Goal: Task Accomplishment & Management: Use online tool/utility

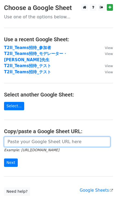
click at [31, 139] on input "url" at bounding box center [57, 142] width 107 height 10
click at [53, 137] on input "url" at bounding box center [57, 142] width 107 height 10
paste input "https://docs.google.com/spreadsheets/d/1u-MkWb_zUEMjyTCr3YbfW_Y3mt1Dk_Hb5ea98c_…"
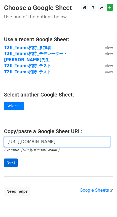
type input "https://docs.google.com/spreadsheets/d/1u-MkWb_zUEMjyTCr3YbfW_Y3mt1Dk_Hb5ea98c_…"
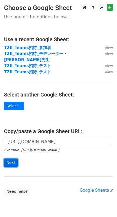
click at [12, 161] on input "Next" at bounding box center [11, 163] width 14 height 8
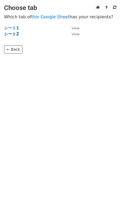
click at [7, 36] on strong "シート2" at bounding box center [11, 34] width 15 height 5
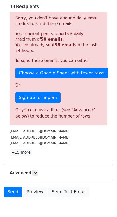
scroll to position [125, 0]
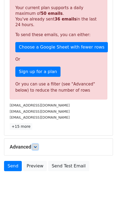
click at [37, 145] on icon at bounding box center [35, 146] width 3 height 3
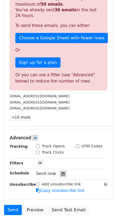
click at [62, 176] on icon at bounding box center [64, 174] width 4 height 4
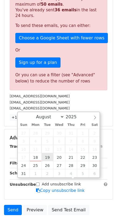
type input "2025-08-19 12:00"
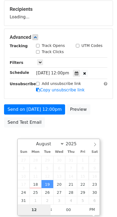
scroll to position [135, 0]
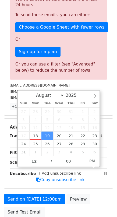
click at [115, 165] on main "New Campaign Daily emails left: 14 Google Sheet: アンケート謝礼送付メール_0818_0819 Variabl…" at bounding box center [58, 45] width 117 height 352
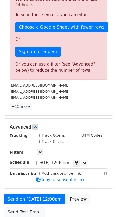
click at [68, 165] on span "Tue, Aug 19, 12:00pm" at bounding box center [52, 163] width 33 height 5
click at [79, 165] on icon at bounding box center [77, 163] width 4 height 4
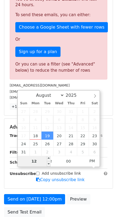
click at [37, 159] on input "12" at bounding box center [34, 161] width 33 height 11
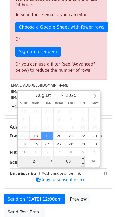
type input "2"
type input "2025-08-19 14:00"
type input "02"
click at [61, 161] on input "00" at bounding box center [68, 161] width 33 height 11
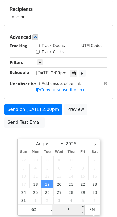
type input "30"
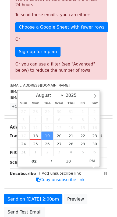
type input "[DATE] 14:30"
click at [110, 167] on div "Tue, Aug 19, 2:00pm 2025-08-19 14:30" at bounding box center [72, 163] width 80 height 7
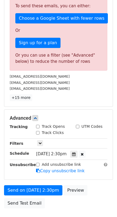
scroll to position [150, 0]
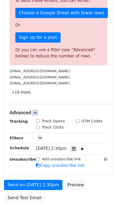
click at [38, 123] on input "Track Opens" at bounding box center [38, 122] width 4 height 4
checkbox input "true"
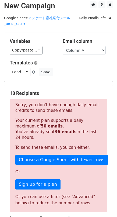
scroll to position [0, 0]
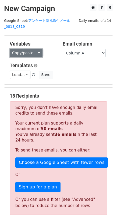
click at [30, 49] on link "Copy/paste..." at bounding box center [26, 53] width 33 height 8
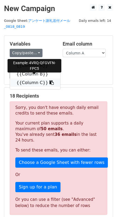
click at [33, 81] on link "{{Column C}}" at bounding box center [35, 83] width 50 height 9
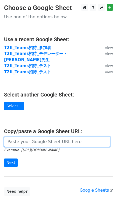
click at [44, 137] on input "url" at bounding box center [57, 142] width 107 height 10
paste input "loremipsum dolorsitametconsect「Adipisc」elitseddoeiusmodt。 Incididuntutlabore。 e…"
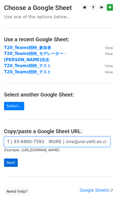
type input "loremipsum dolorsitametconsect「Adipisc」elitseddoeiusmodt。 Incididuntutlabore。 e…"
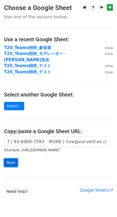
click at [14, 161] on input "Next" at bounding box center [11, 163] width 14 height 8
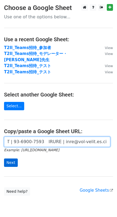
scroll to position [0, 4505]
click at [43, 140] on input "url" at bounding box center [57, 142] width 107 height 10
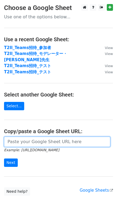
scroll to position [0, 0]
click at [31, 139] on input "url" at bounding box center [57, 142] width 107 height 10
paste input "https://docs.google.com/spreadsheets/d/1u-MkWb_zUEMjyTCr3YbfW_Y3mt1Dk_Hb5ea98c_…"
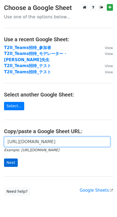
type input "https://docs.google.com/spreadsheets/d/1u-MkWb_zUEMjyTCr3YbfW_Y3mt1Dk_Hb5ea98c_…"
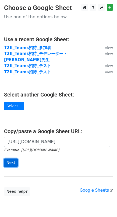
click at [13, 161] on input "Next" at bounding box center [11, 163] width 14 height 8
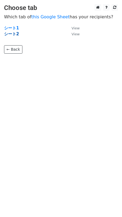
click at [12, 35] on strong "シート2" at bounding box center [11, 34] width 15 height 5
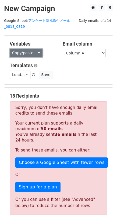
click at [30, 49] on link "Copy/paste..." at bounding box center [26, 53] width 33 height 8
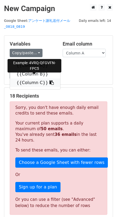
click at [34, 82] on link "{{Column C}}" at bounding box center [35, 83] width 50 height 9
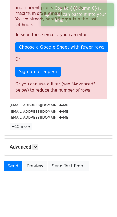
scroll to position [125, 0]
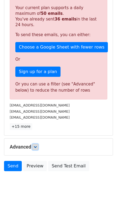
click at [37, 145] on icon at bounding box center [35, 146] width 3 height 3
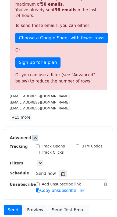
click at [41, 149] on div "Track Opens" at bounding box center [50, 147] width 29 height 6
click at [37, 148] on input "Track Opens" at bounding box center [38, 147] width 4 height 4
checkbox input "true"
click at [62, 176] on icon at bounding box center [64, 174] width 4 height 4
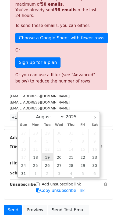
type input "2025-08-19 12:00"
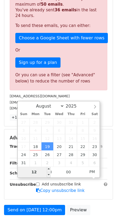
click at [38, 170] on input "12" at bounding box center [34, 172] width 33 height 11
type input "1"
type input "2"
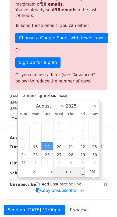
type input "2025-08-19 14:00"
type input "02"
click at [74, 172] on input "00" at bounding box center [68, 172] width 33 height 11
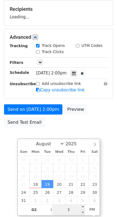
type input "30"
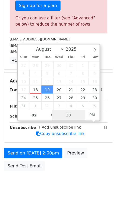
scroll to position [185, 0]
type input "2025-08-19 14:30"
click at [109, 117] on div "Advanced Tracking Track Opens UTM Codes Track Clicks Filters Only include sprea…" at bounding box center [58, 108] width 109 height 70
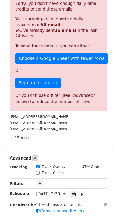
scroll to position [155, 0]
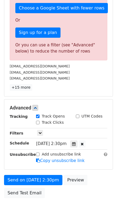
click at [77, 96] on div "18 Recipients Sorry, you don't have enough daily email credits to send these em…" at bounding box center [58, 14] width 109 height 163
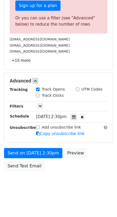
scroll to position [192, 0]
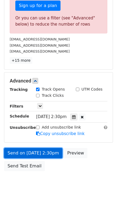
click at [43, 153] on link "Send on Aug 19 at 2:30pm" at bounding box center [33, 153] width 59 height 10
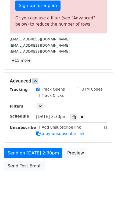
click at [63, 114] on span "Tue, Aug 19, 2:30pm" at bounding box center [51, 116] width 30 height 5
click at [66, 115] on span "Tue, Aug 19, 2:30pm" at bounding box center [51, 116] width 30 height 5
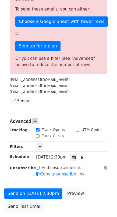
scroll to position [150, 0]
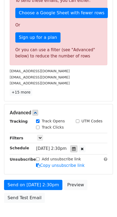
click at [76, 151] on icon at bounding box center [74, 149] width 4 height 4
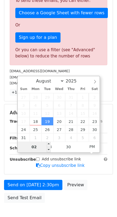
click at [36, 148] on input "02" at bounding box center [34, 147] width 33 height 11
type input "15"
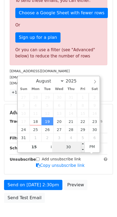
type input "2025-08-19 15:30"
type input "03"
click at [70, 147] on input "30" at bounding box center [68, 147] width 33 height 11
type input "15"
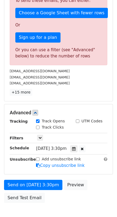
click at [111, 141] on div "Only include spreadsheet rows that match the following filters:" at bounding box center [72, 138] width 80 height 6
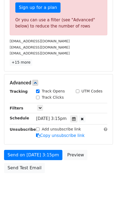
click at [60, 121] on span "Tue, Aug 19, 3:15pm" at bounding box center [51, 118] width 30 height 5
click at [76, 121] on icon at bounding box center [74, 119] width 4 height 4
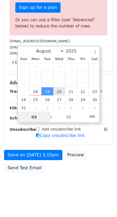
type input "2025-08-20 15:15"
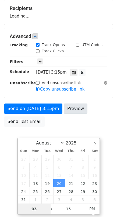
scroll to position [87, 0]
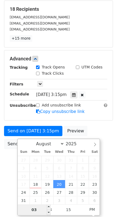
click at [34, 209] on input "03" at bounding box center [34, 210] width 33 height 11
click at [40, 209] on input "03" at bounding box center [34, 210] width 33 height 11
type input "2"
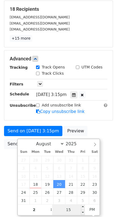
type input "2025-08-20 14:15"
type input "02"
click at [74, 211] on input "15" at bounding box center [68, 210] width 33 height 11
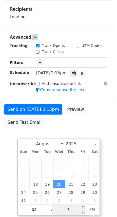
type input "30"
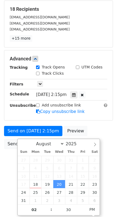
type input "2025-08-20 14:30"
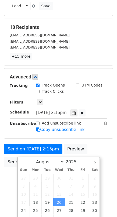
click at [117, 148] on div "Send on Aug 20 at 2:15pm Preview Send Test Email" at bounding box center [58, 157] width 117 height 26
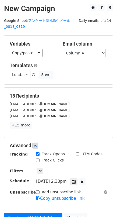
scroll to position [69, 0]
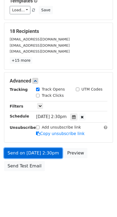
click at [53, 153] on link "Send on Aug 20 at 2:30pm" at bounding box center [33, 153] width 59 height 10
